Goal: Task Accomplishment & Management: Manage account settings

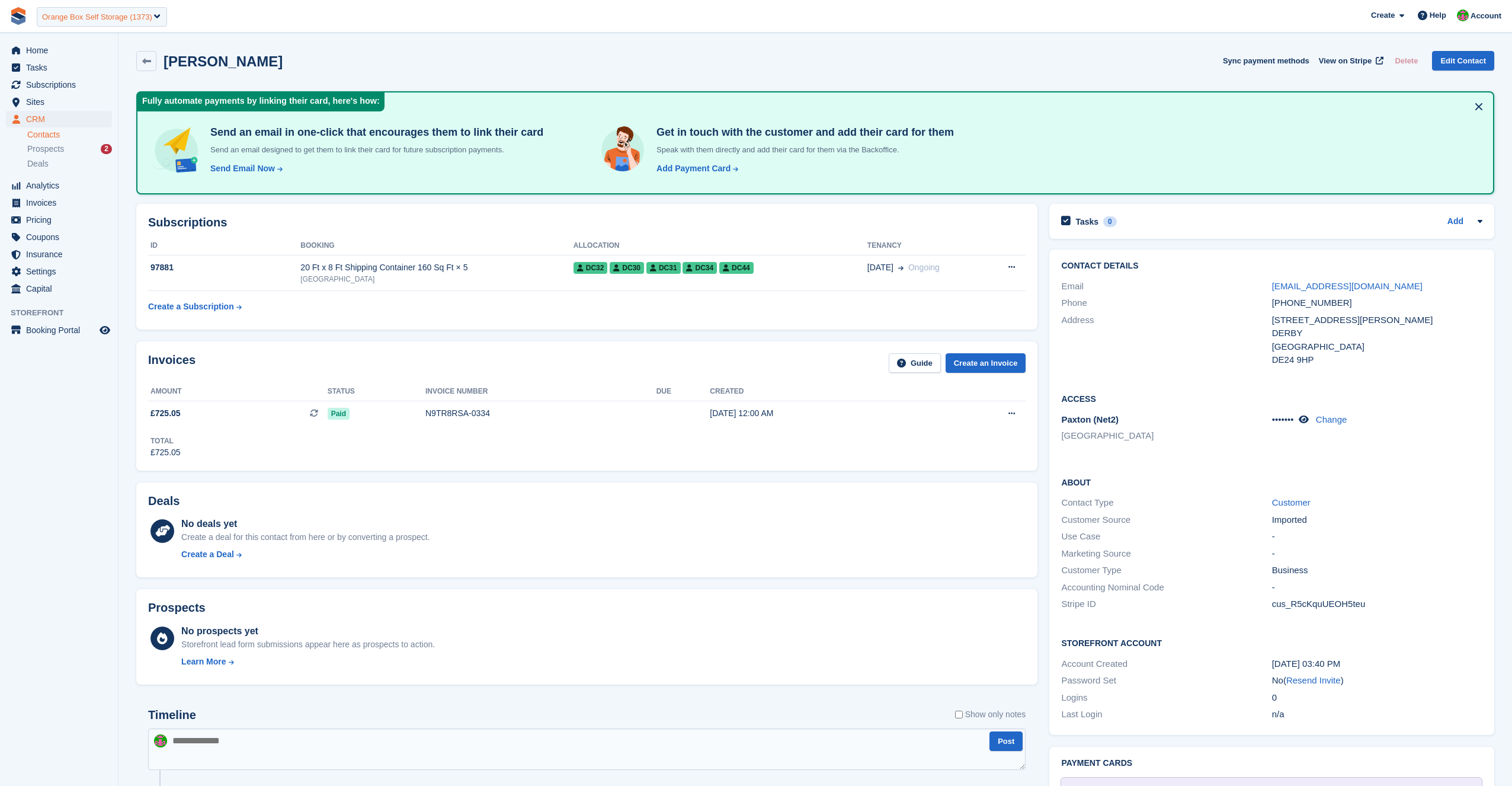
click at [111, 15] on div "Orange Box Self Storage (1373)" at bounding box center [97, 17] width 111 height 11
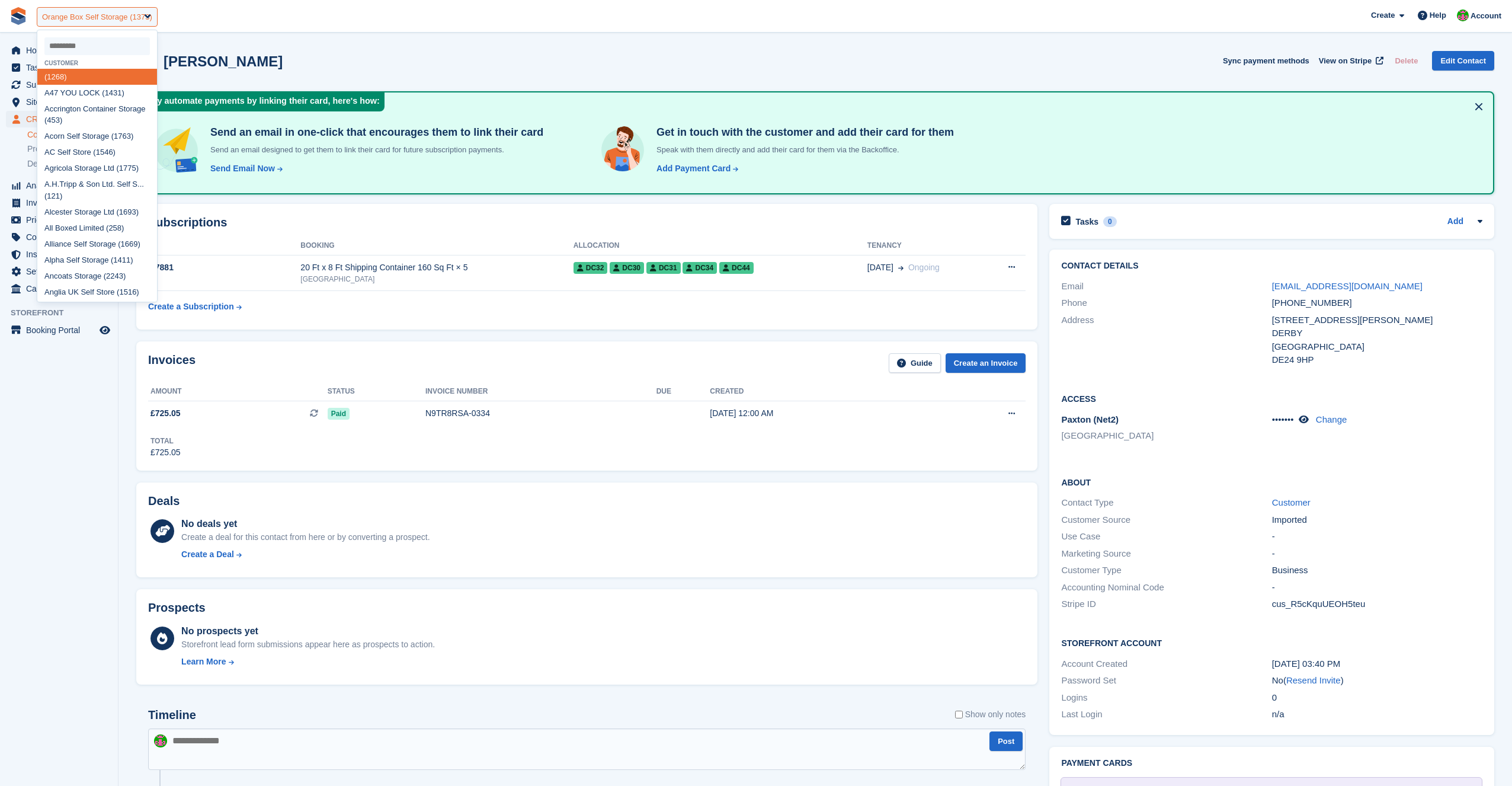
type input "*"
type input "*****"
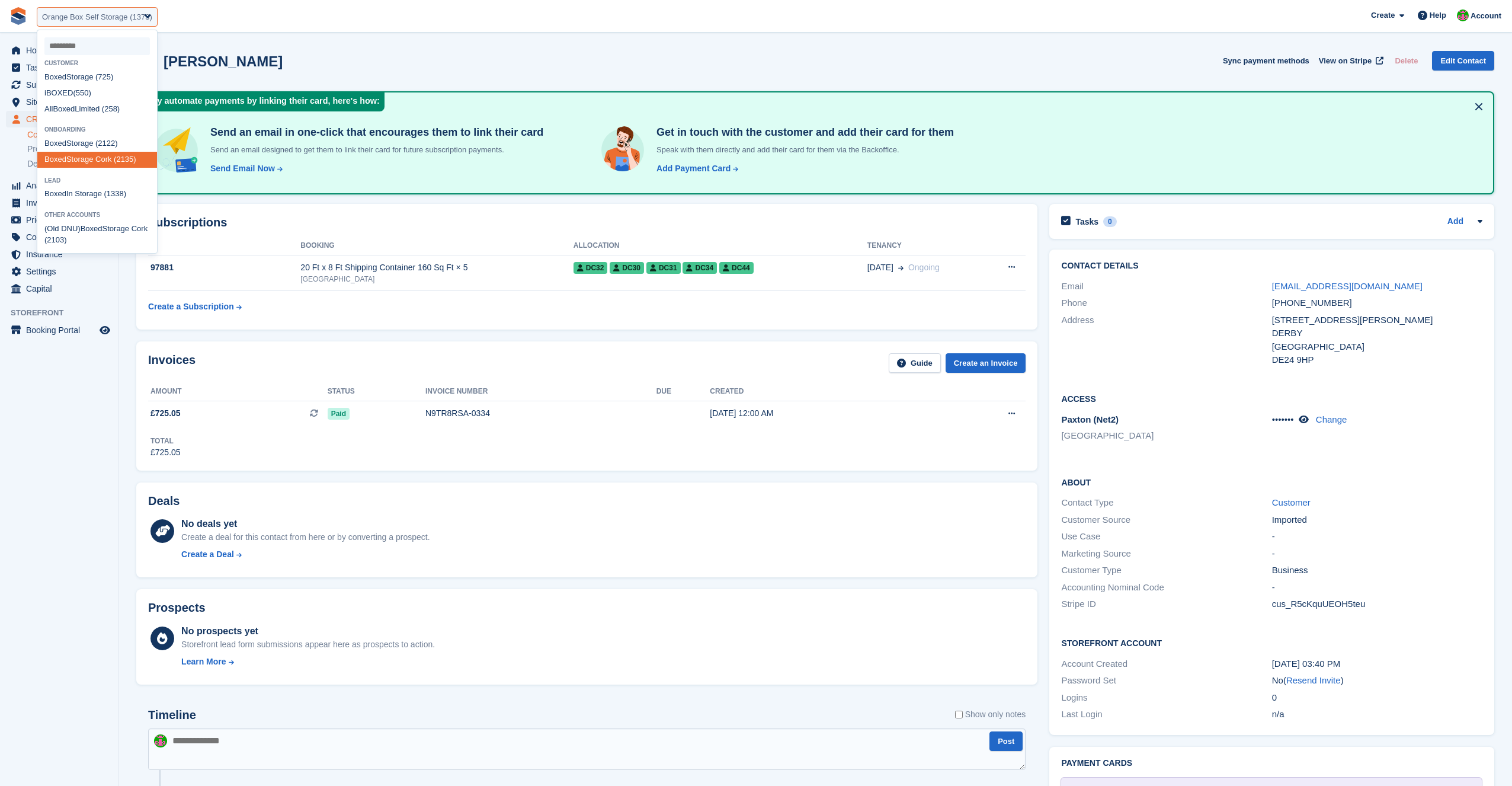
select select "****"
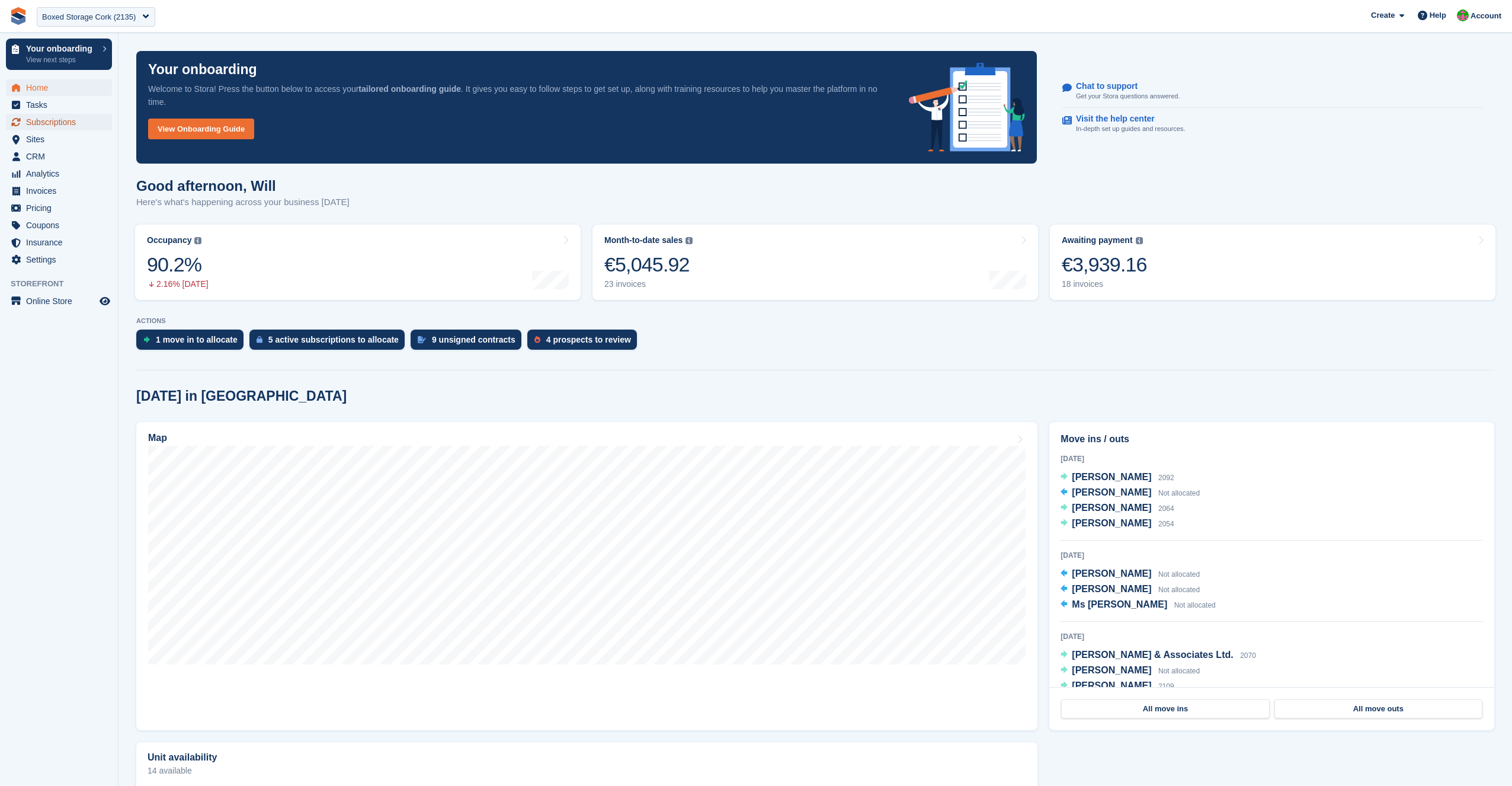
click at [57, 123] on span "Subscriptions" at bounding box center [61, 122] width 71 height 17
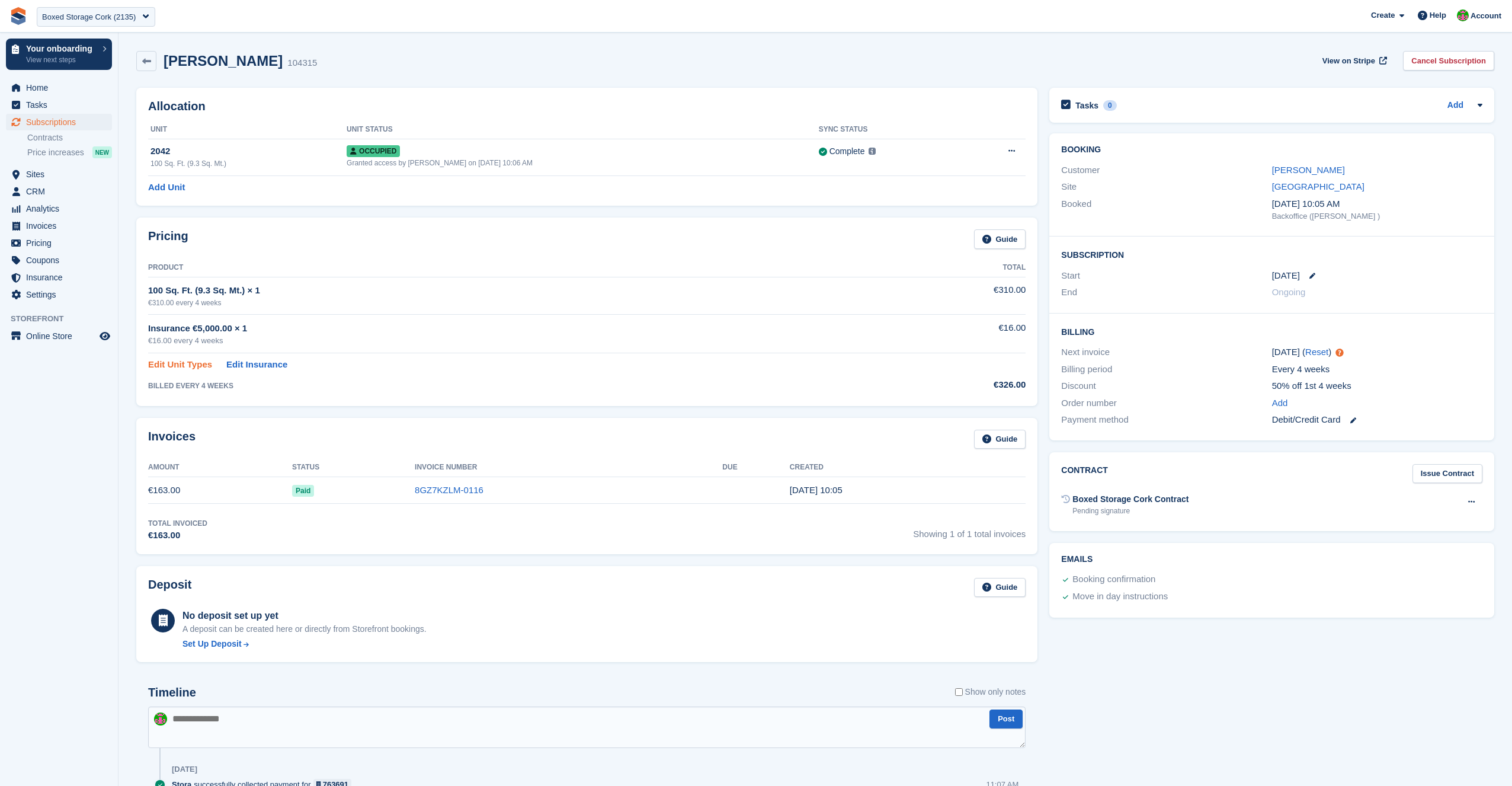
click at [178, 362] on link "Edit Unit Types" at bounding box center [180, 364] width 64 height 13
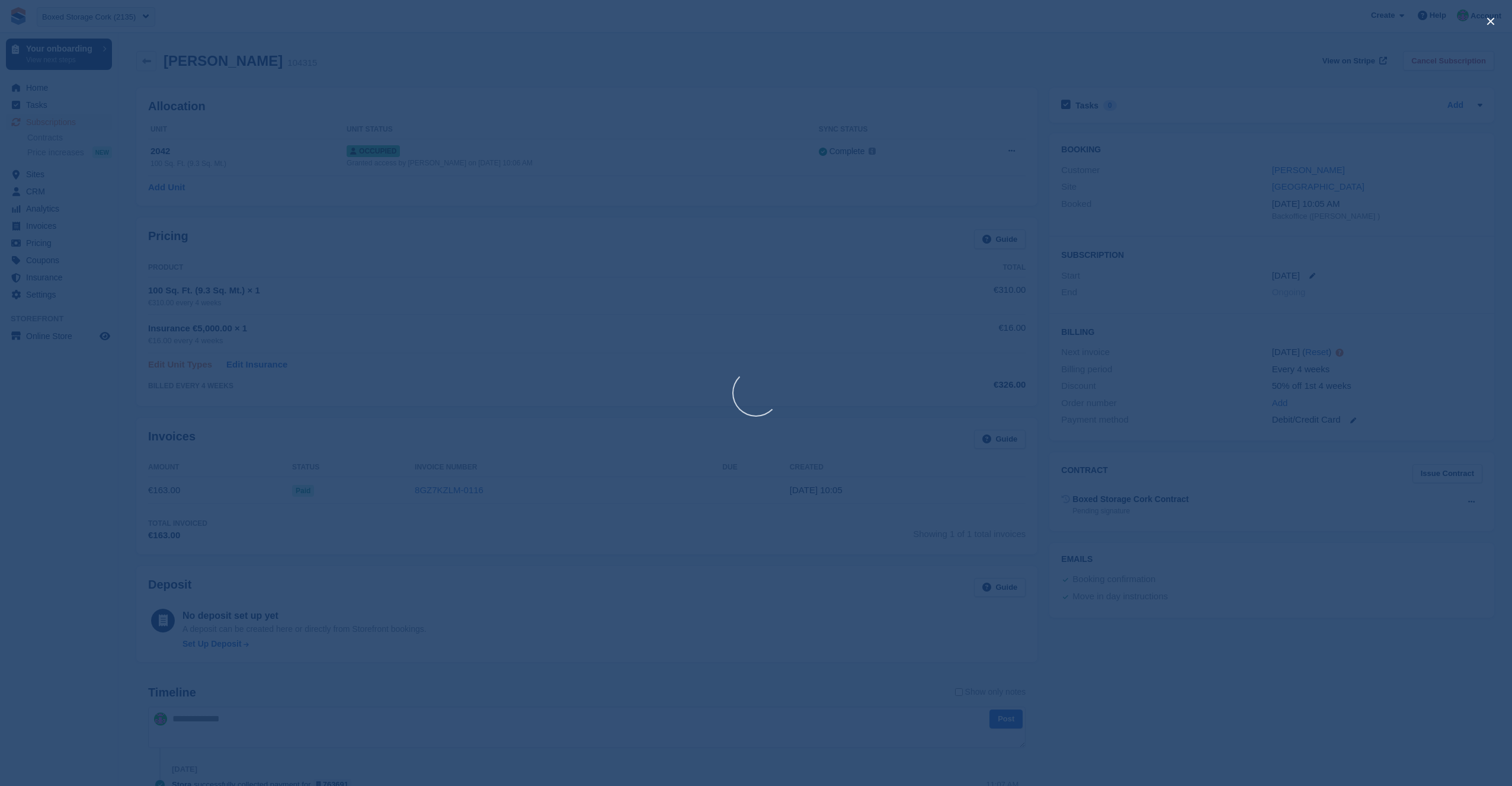
scroll to position [1, 0]
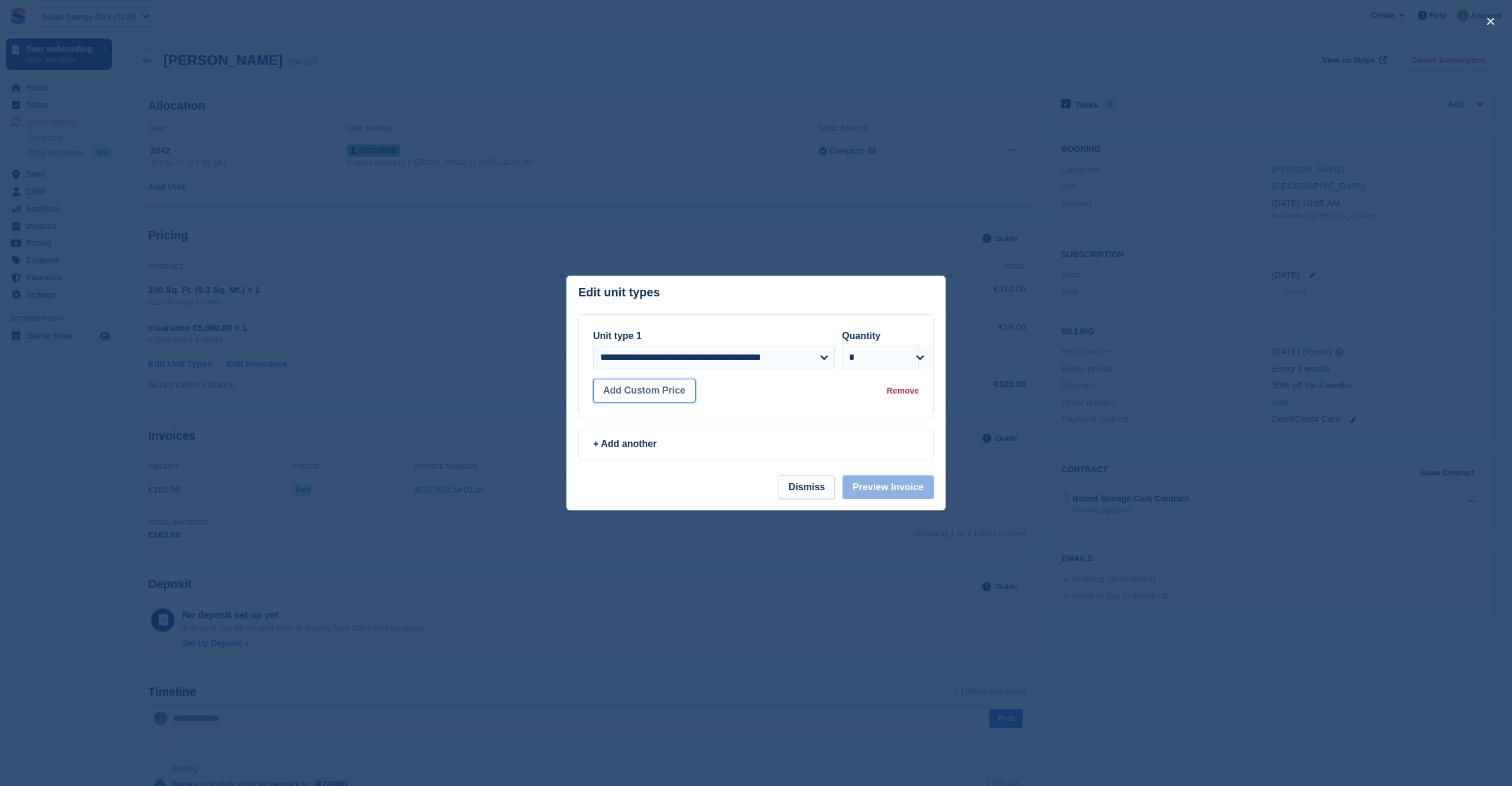
click at [621, 391] on button "Add Custom Price" at bounding box center [645, 390] width 103 height 24
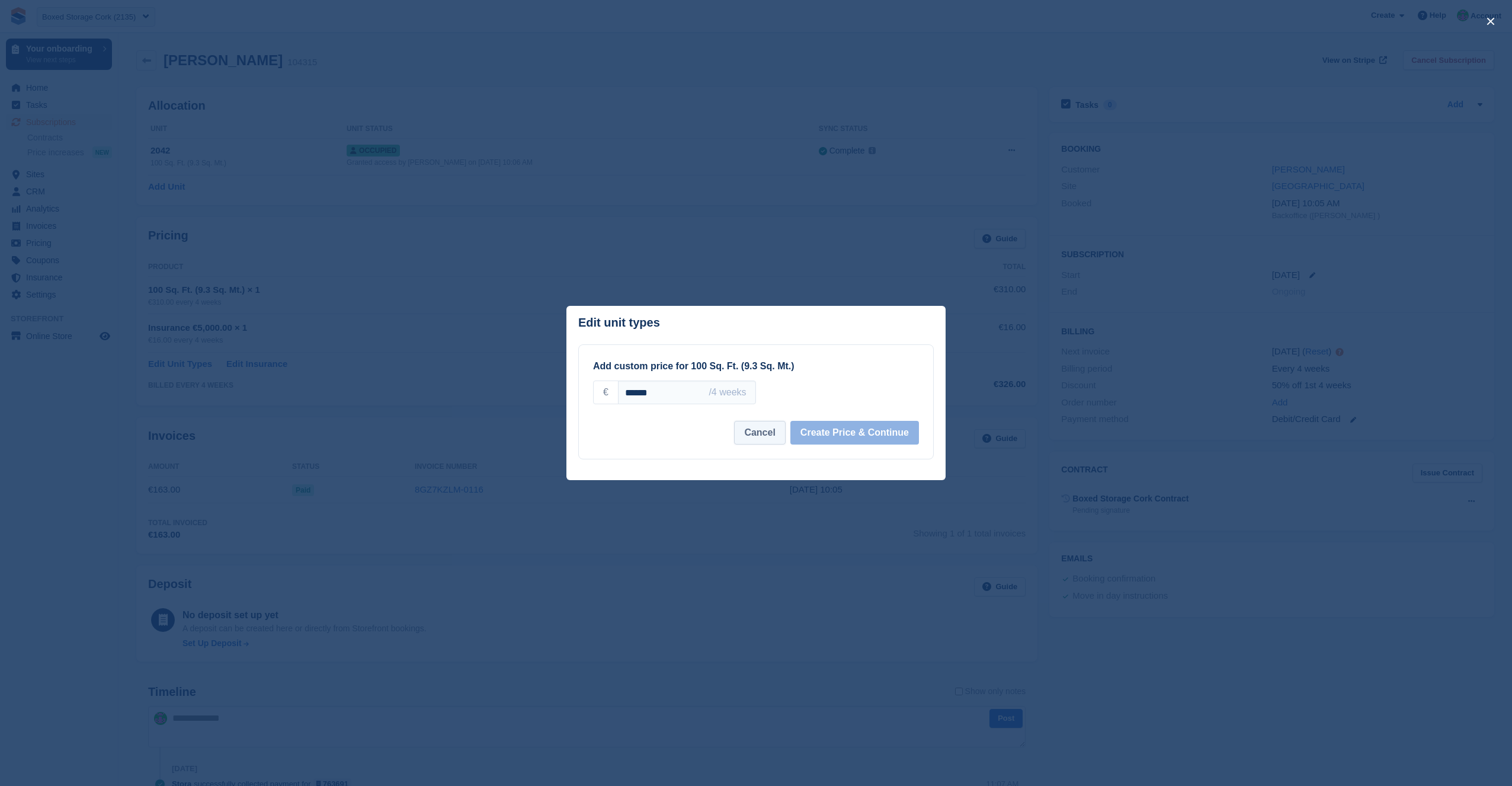
click at [747, 431] on button "Cancel" at bounding box center [760, 432] width 51 height 24
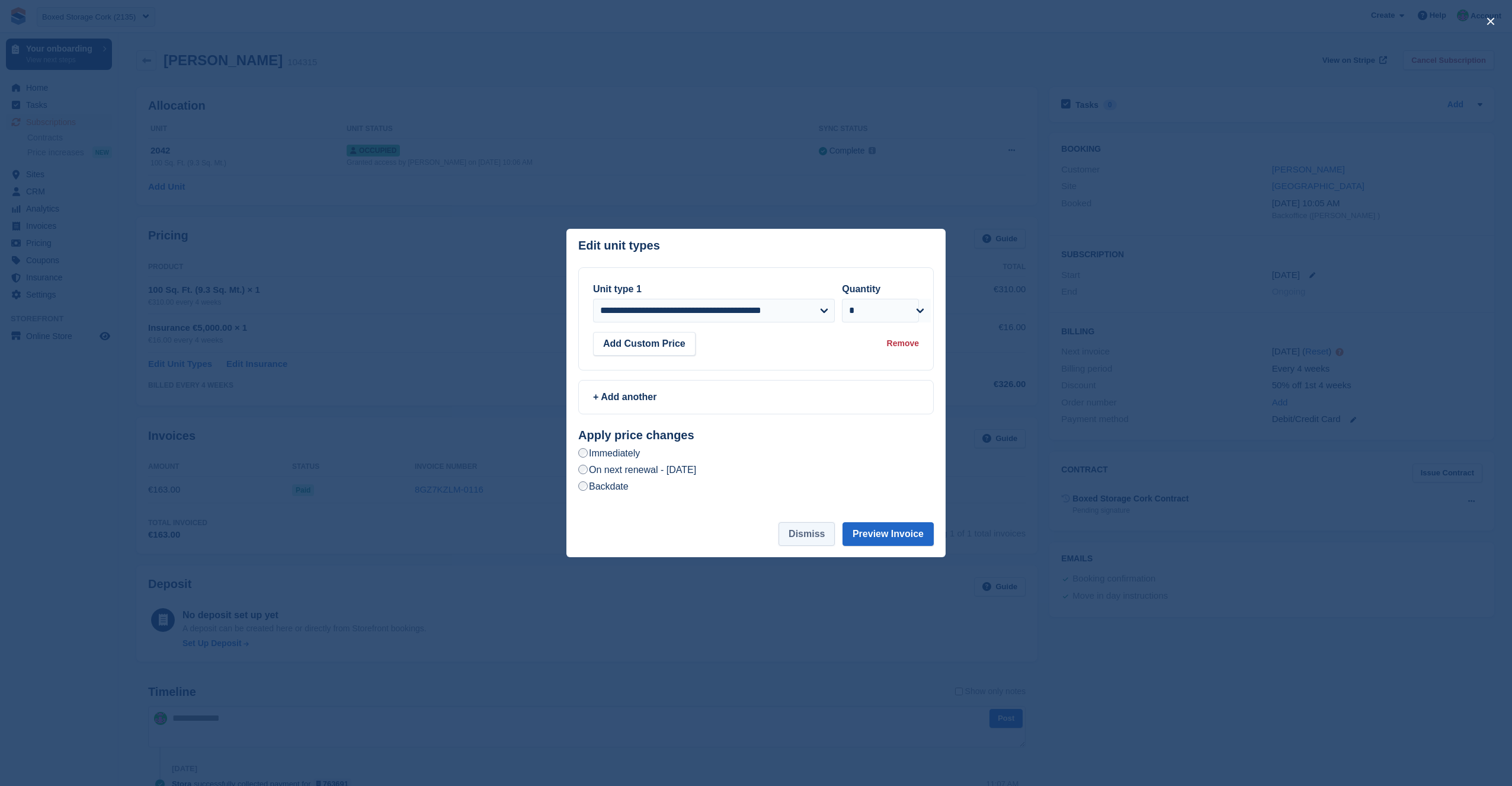
click at [811, 532] on button "Dismiss" at bounding box center [807, 533] width 57 height 24
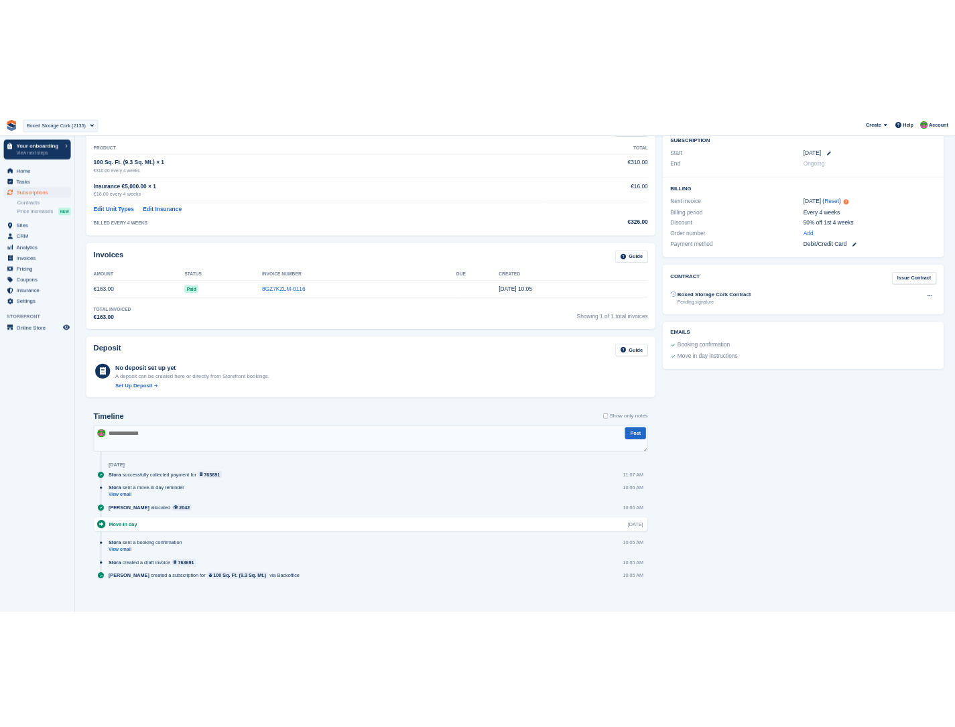
scroll to position [0, 0]
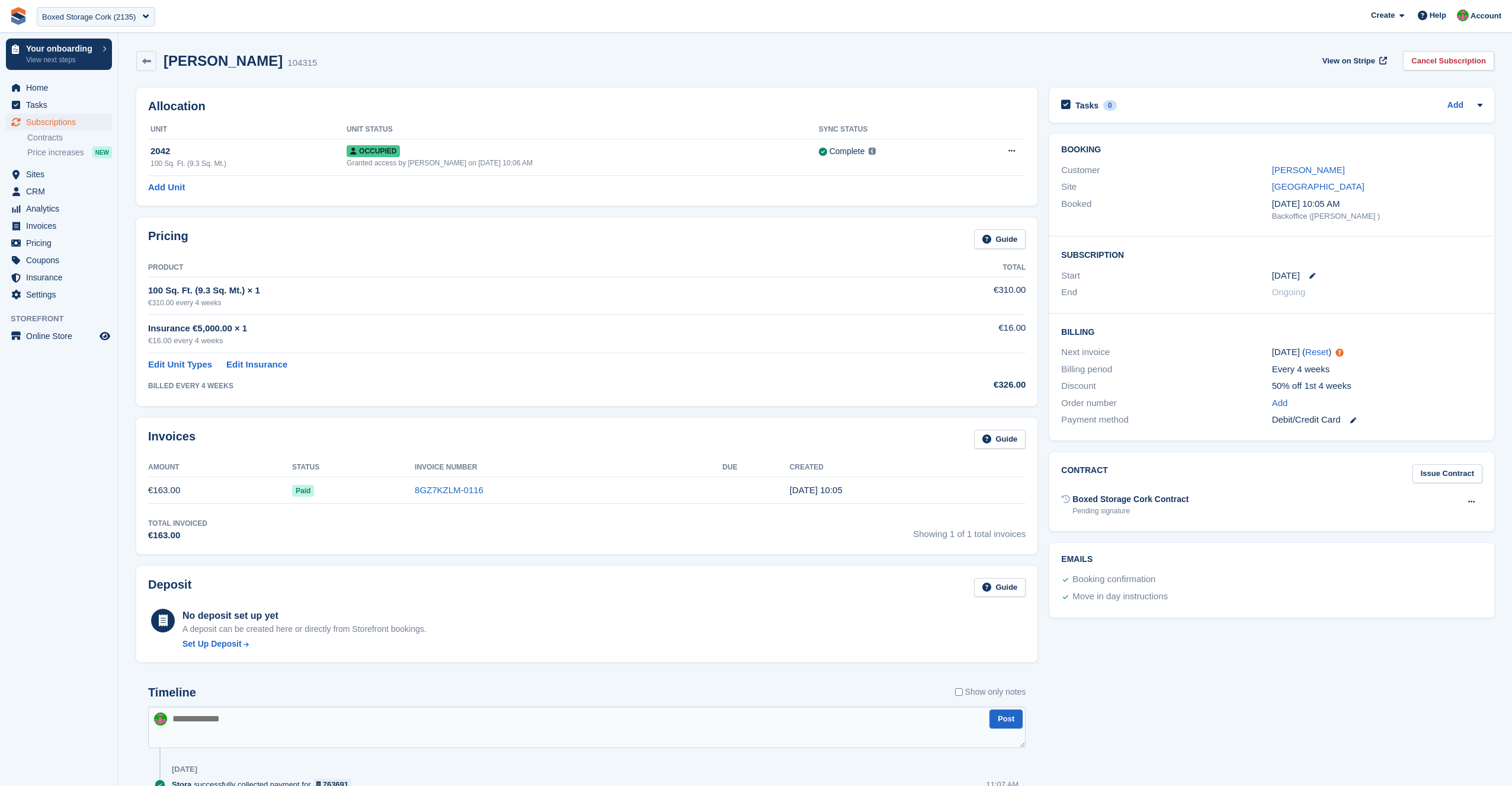
click at [404, 42] on section "[PERSON_NAME] 104315 View on Stripe Cancel Subscription Allocation Unit Unit St…" at bounding box center [815, 500] width 1394 height 1001
click at [180, 365] on link "Edit Unit Types" at bounding box center [180, 364] width 64 height 13
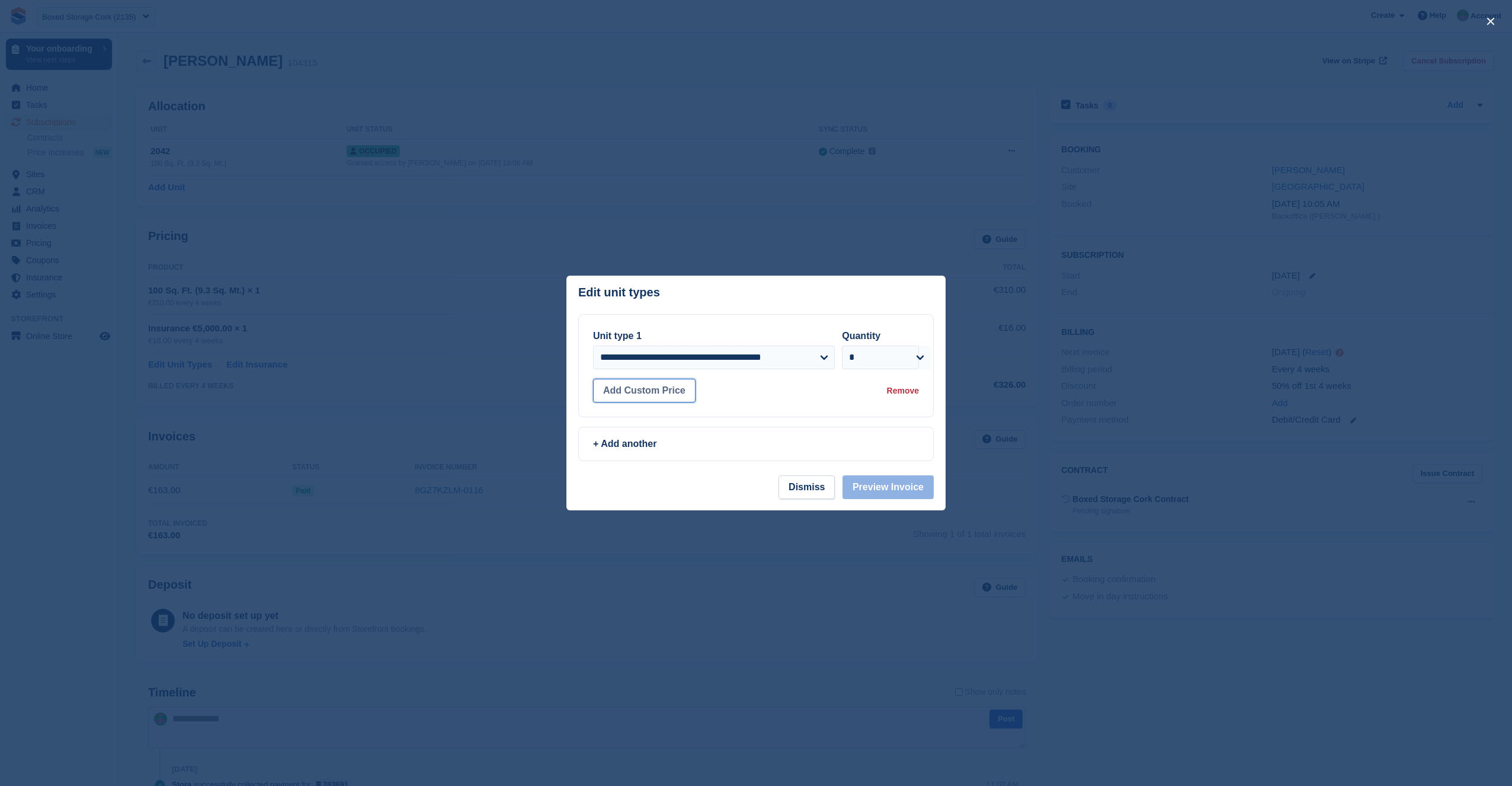
click at [655, 400] on button "Add Custom Price" at bounding box center [645, 390] width 103 height 24
